Goal: Find contact information: Find contact information

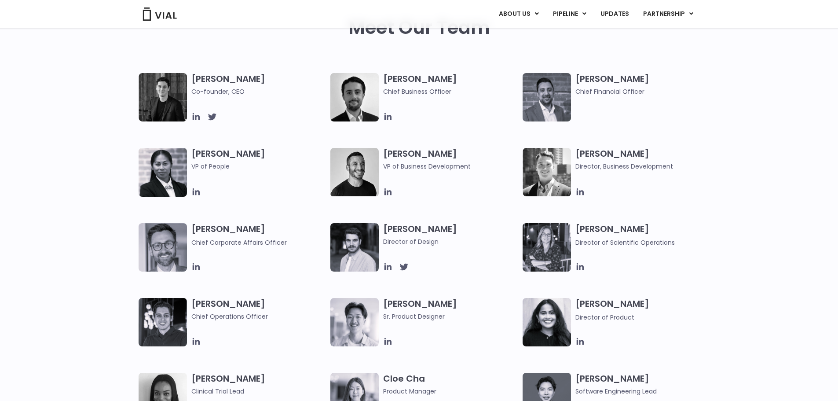
scroll to position [484, 0]
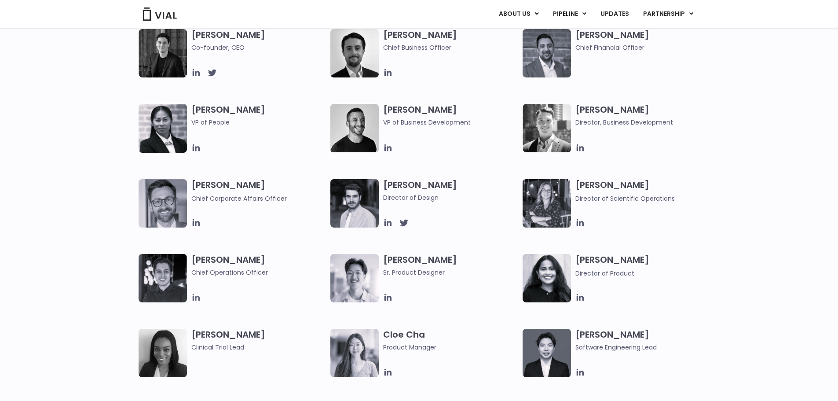
click at [195, 296] on icon at bounding box center [195, 297] width 7 height 7
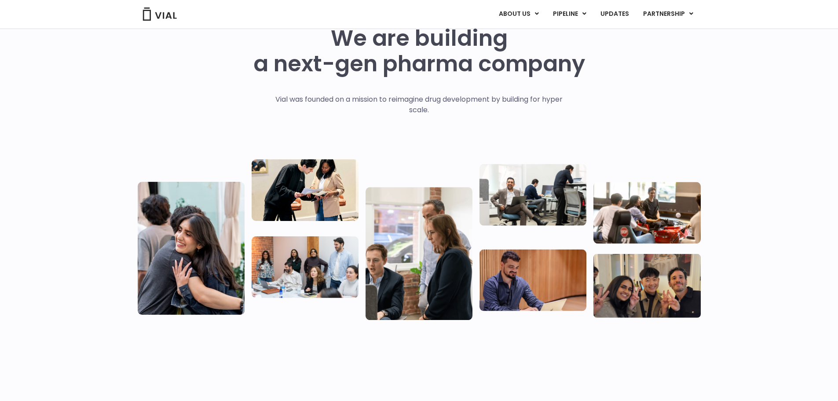
drag, startPoint x: 686, startPoint y: 104, endPoint x: 688, endPoint y: 87, distance: 16.8
click at [688, 99] on div "We are building a next-gen pharma company Vial was founded on a mission to reim…" at bounding box center [419, 173] width 563 height 294
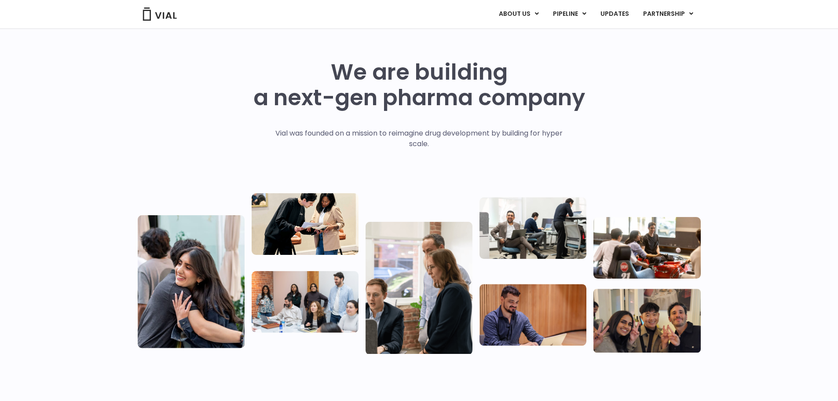
scroll to position [0, 0]
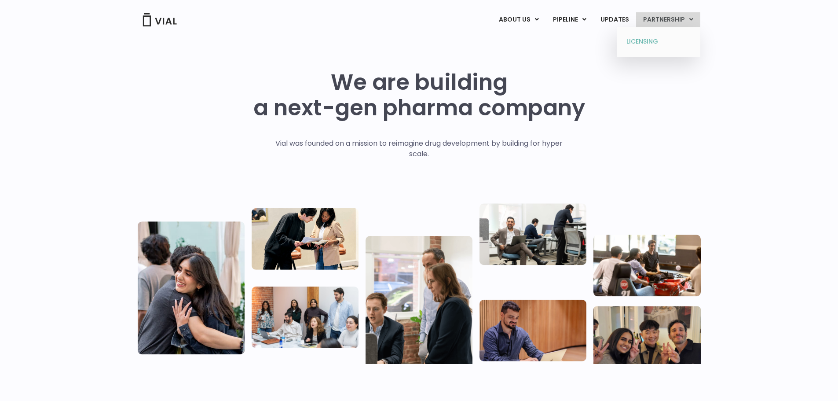
click at [648, 43] on link "LICENSING" at bounding box center [658, 42] width 77 height 14
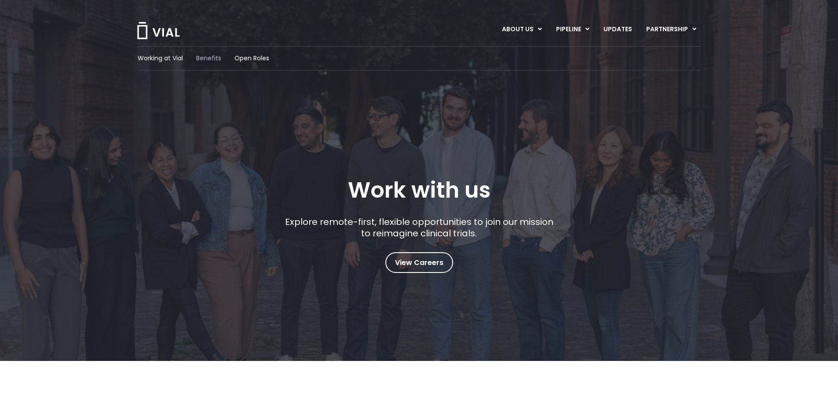
click at [211, 61] on span "Benefits" at bounding box center [208, 58] width 25 height 9
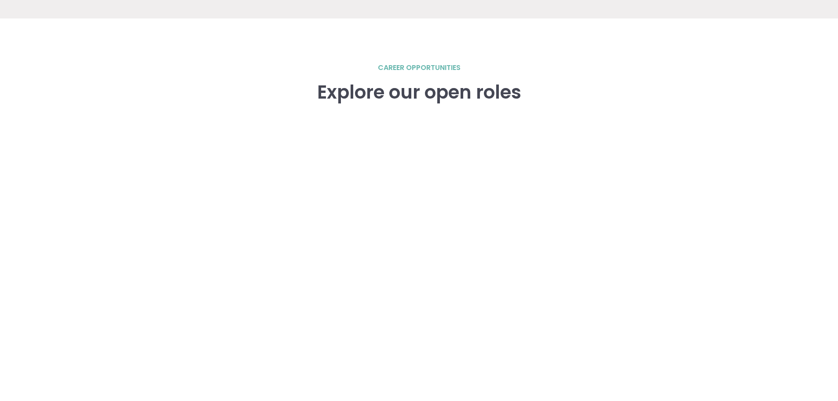
scroll to position [1214, 0]
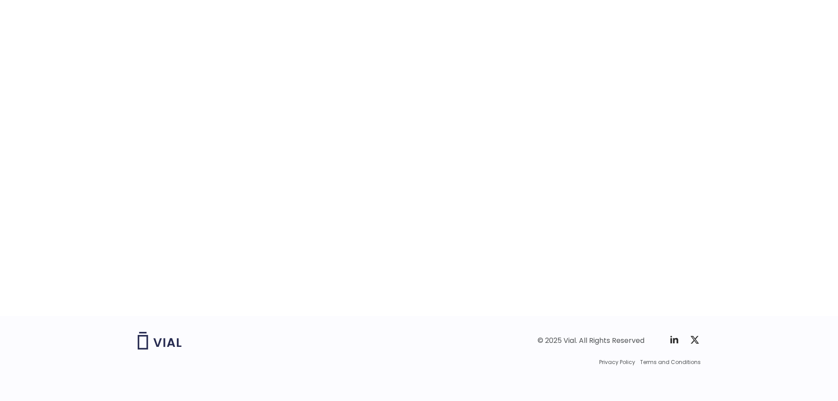
scroll to position [1324, 0]
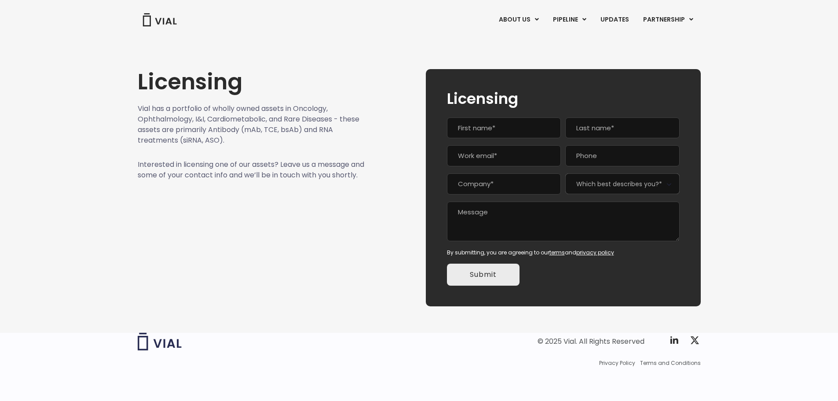
scroll to position [1, 0]
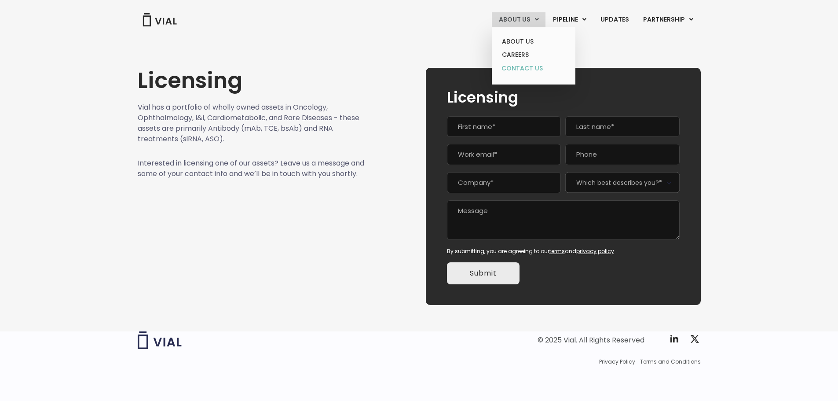
click at [527, 66] on link "CONTACT US" at bounding box center [533, 69] width 77 height 14
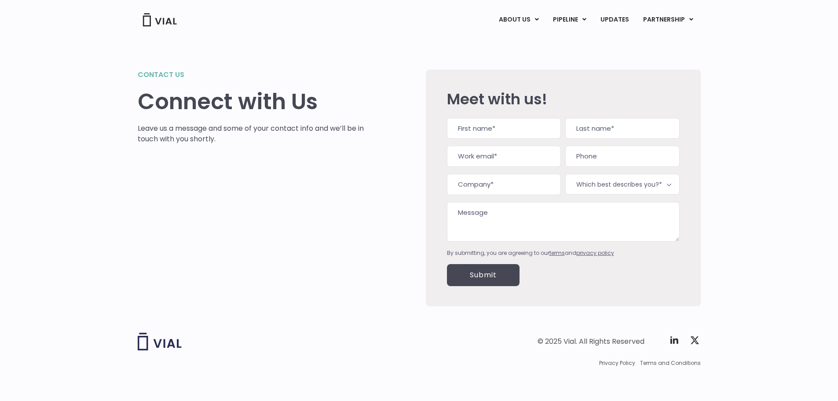
click at [227, 98] on h1 "Connect with Us" at bounding box center [251, 102] width 227 height 26
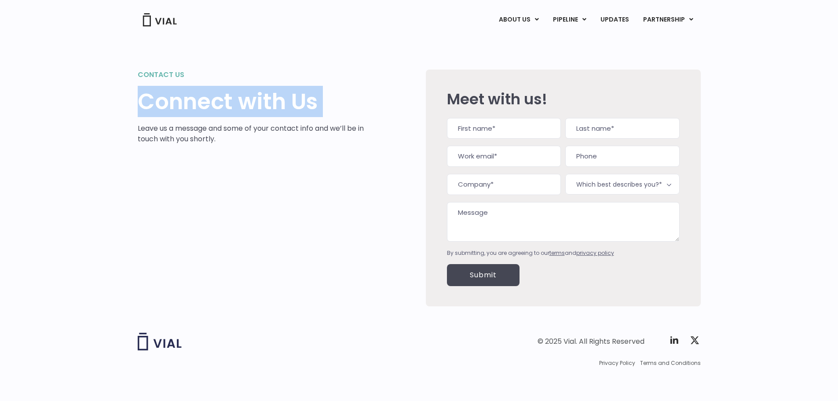
click at [227, 98] on h1 "Connect with Us" at bounding box center [251, 102] width 227 height 26
click at [344, 118] on div "Connect with Us" at bounding box center [251, 106] width 227 height 34
